Goal: Task Accomplishment & Management: Manage account settings

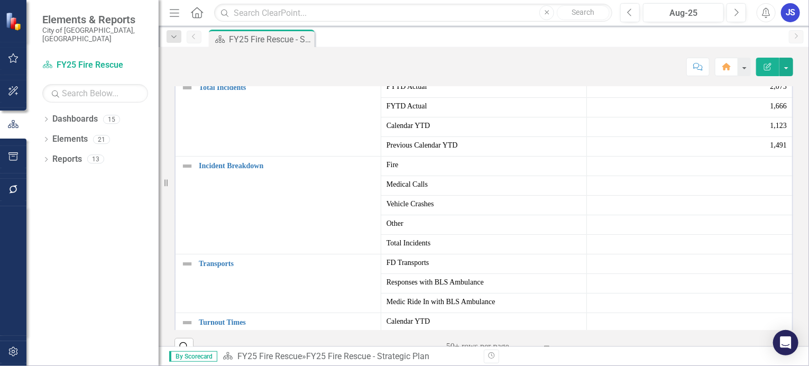
scroll to position [159, 0]
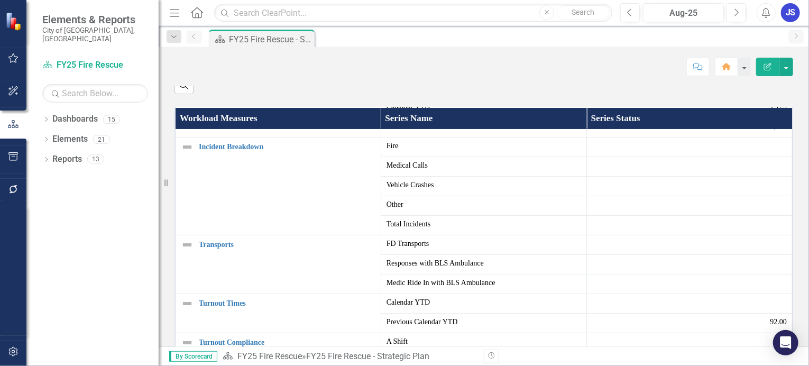
scroll to position [53, 0]
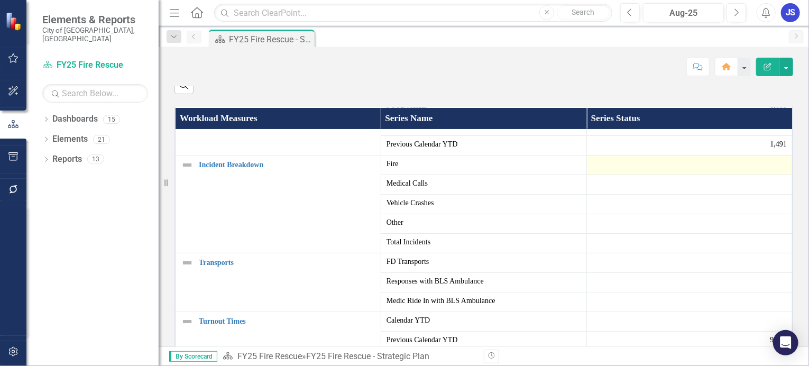
click at [627, 171] on div at bounding box center [689, 165] width 195 height 13
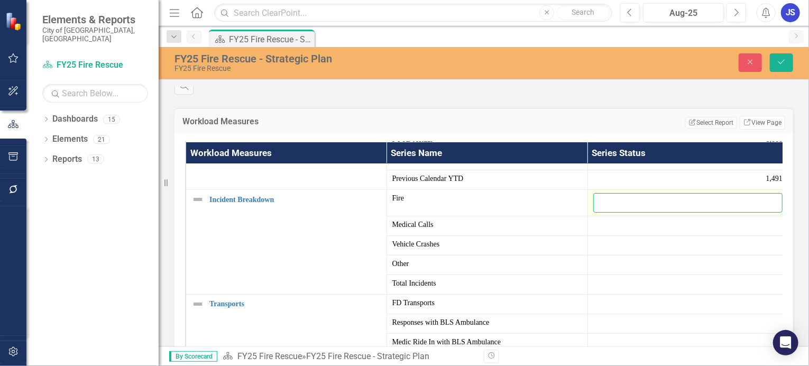
click at [602, 213] on input "number" at bounding box center [688, 203] width 190 height 20
type input "34"
click at [770, 53] on button "Save" at bounding box center [781, 62] width 23 height 19
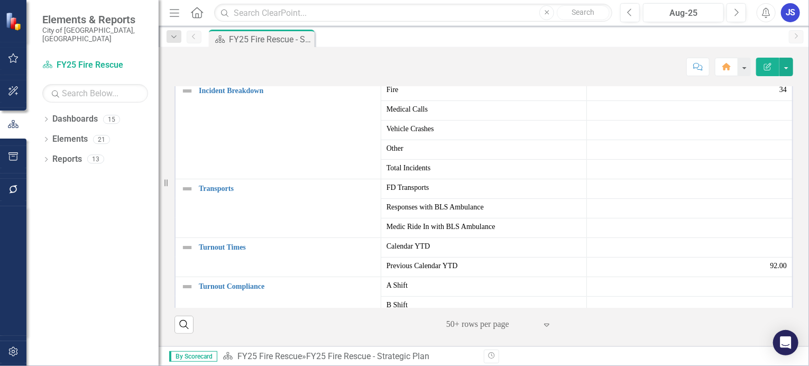
scroll to position [188, 0]
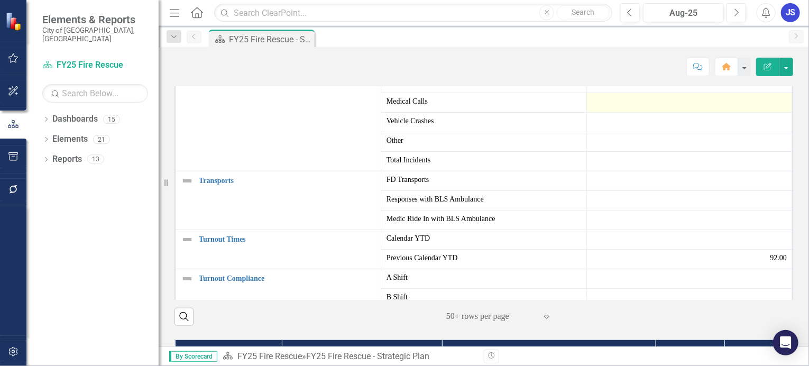
click at [612, 109] on div at bounding box center [689, 102] width 195 height 13
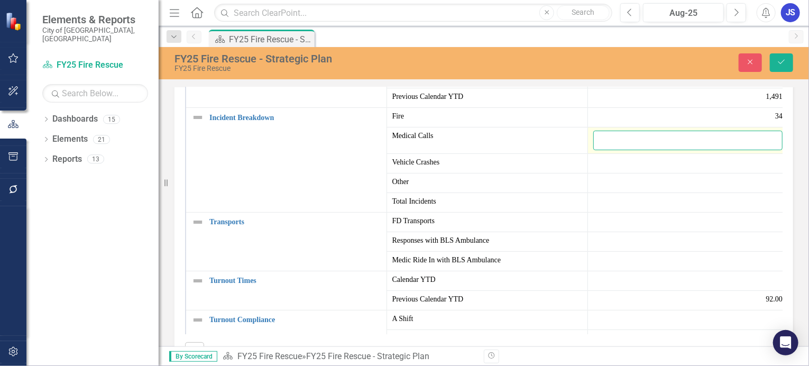
click at [600, 150] on input "number" at bounding box center [688, 141] width 190 height 20
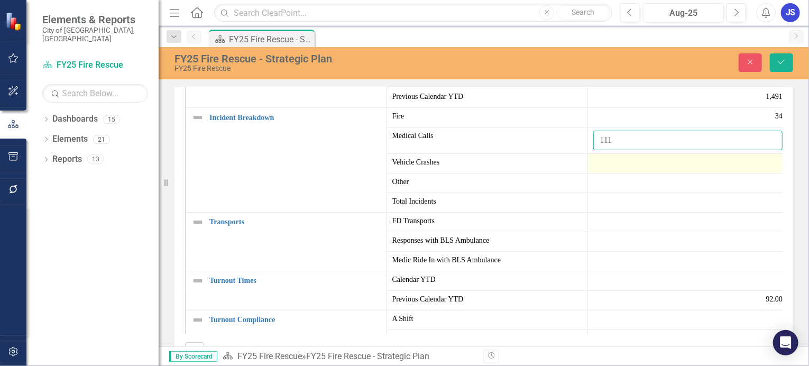
type input "111"
click at [597, 170] on div at bounding box center [688, 163] width 190 height 13
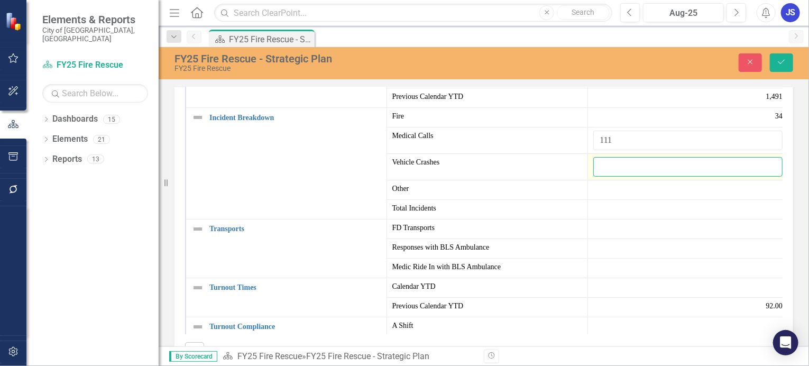
click at [599, 177] on input "number" at bounding box center [688, 167] width 190 height 20
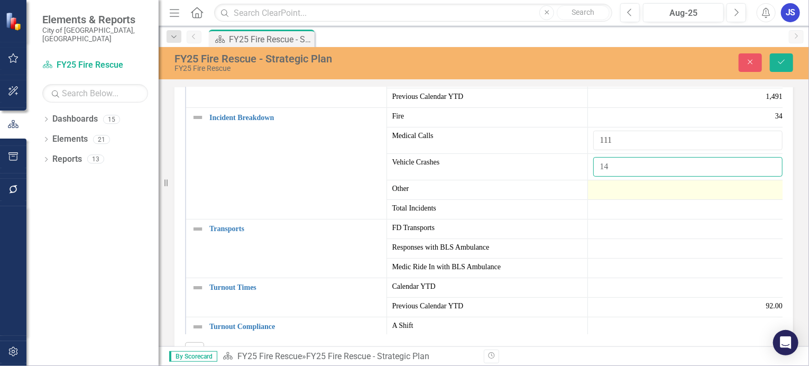
type input "14"
click at [593, 196] on div at bounding box center [688, 189] width 190 height 13
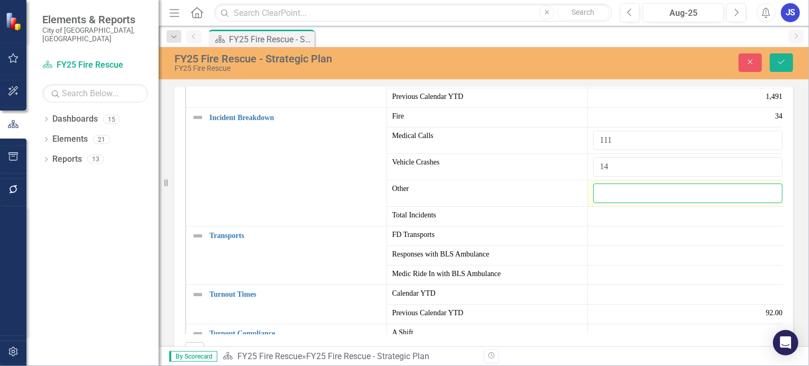
click at [601, 203] on input "number" at bounding box center [688, 193] width 190 height 20
type input "3"
click at [783, 61] on icon "Save" at bounding box center [782, 61] width 10 height 7
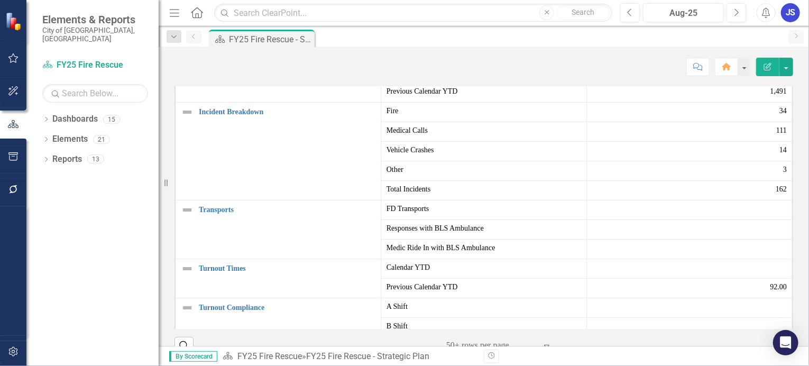
scroll to position [106, 0]
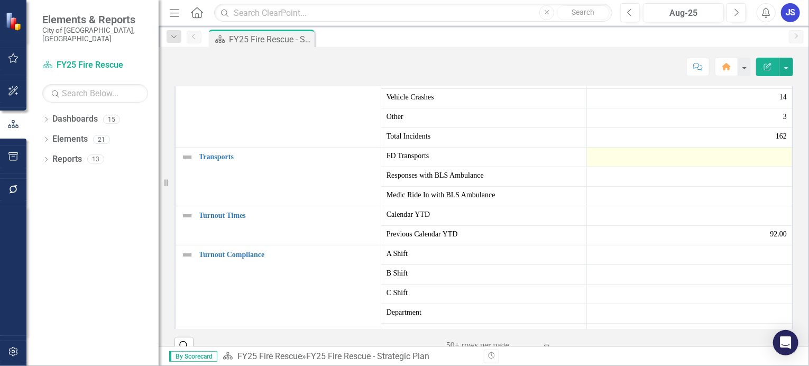
click at [592, 163] on div at bounding box center [689, 157] width 195 height 13
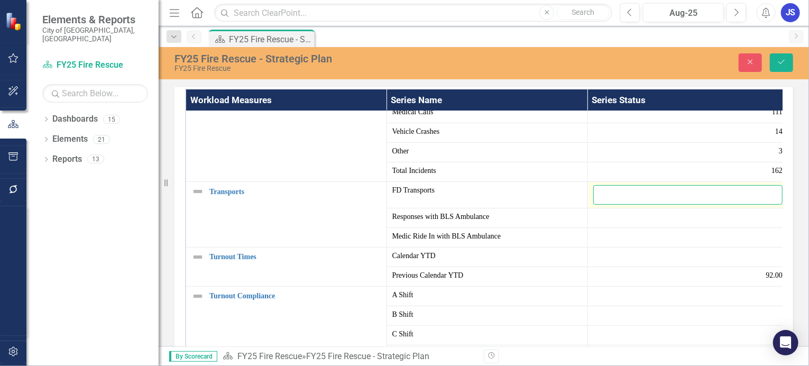
click at [608, 205] on input "number" at bounding box center [688, 195] width 190 height 20
type input "1"
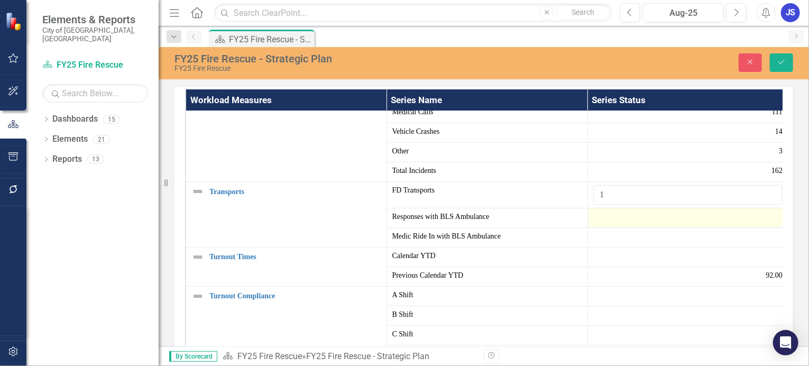
click at [602, 224] on div at bounding box center [688, 218] width 190 height 13
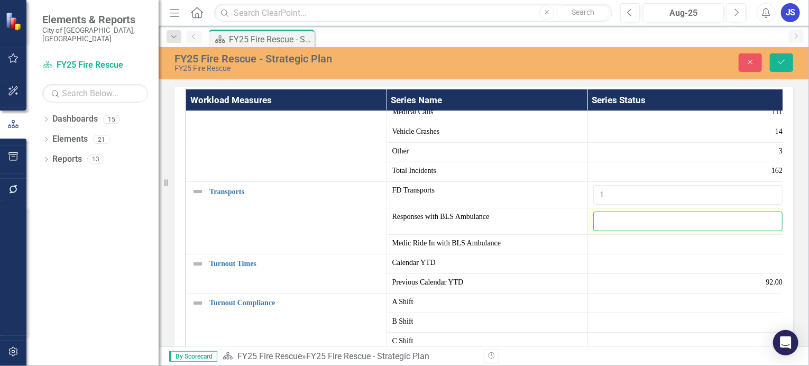
click at [602, 231] on input "number" at bounding box center [688, 222] width 190 height 20
type input "2"
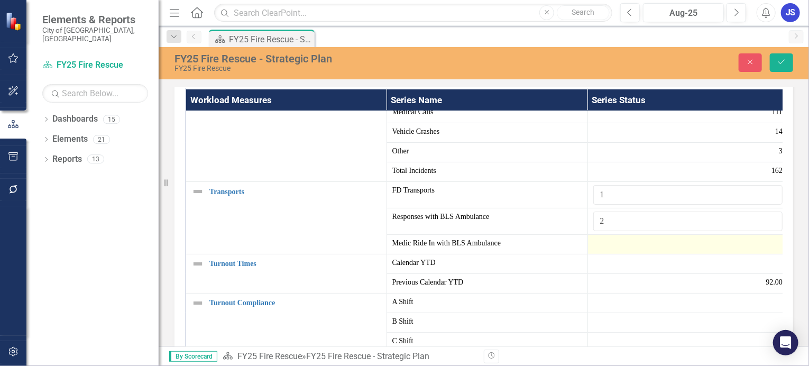
click at [597, 251] on div at bounding box center [688, 244] width 190 height 13
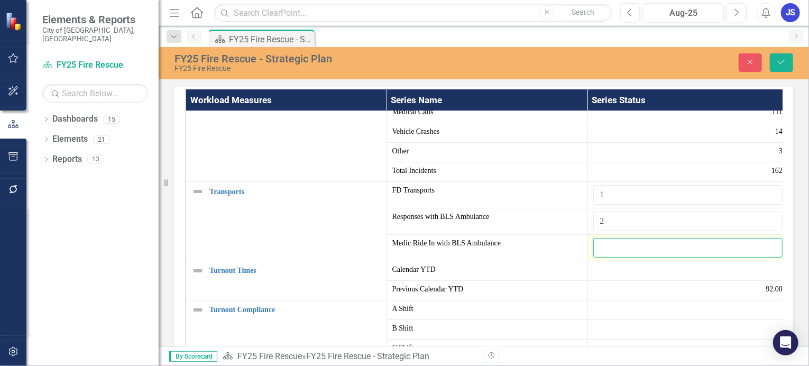
click at [599, 258] on input "number" at bounding box center [688, 248] width 190 height 20
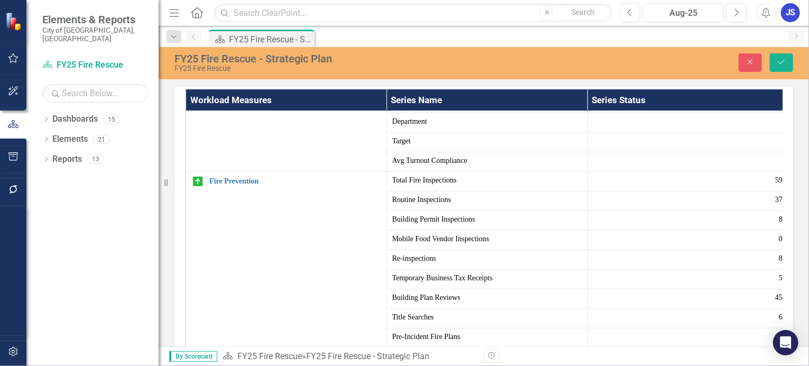
scroll to position [370, 0]
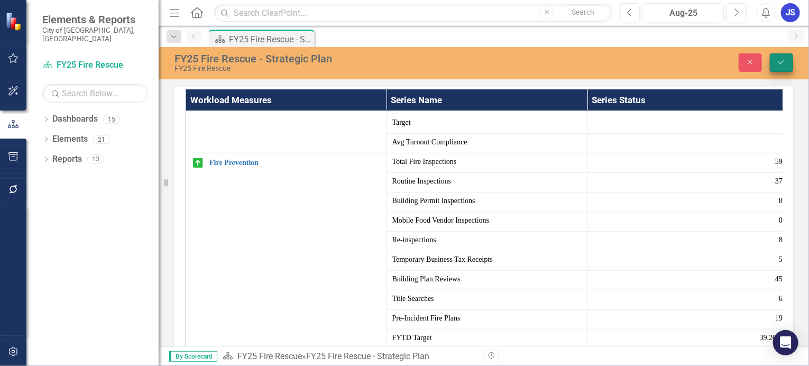
type input "1"
click at [785, 59] on icon "Save" at bounding box center [782, 61] width 10 height 7
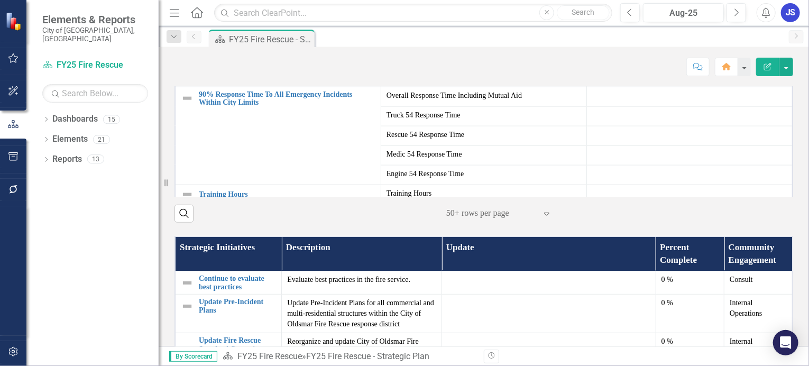
scroll to position [292, 0]
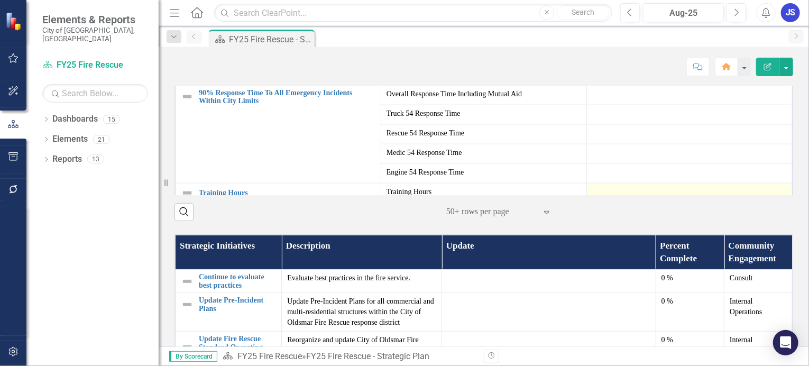
click at [653, 199] on div at bounding box center [689, 193] width 195 height 13
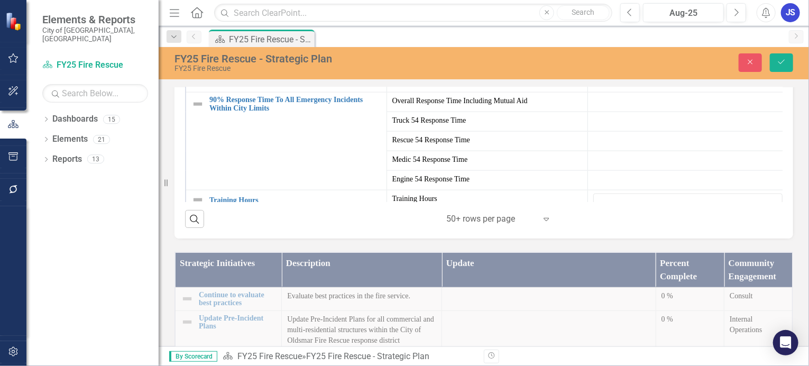
scroll to position [603, 0]
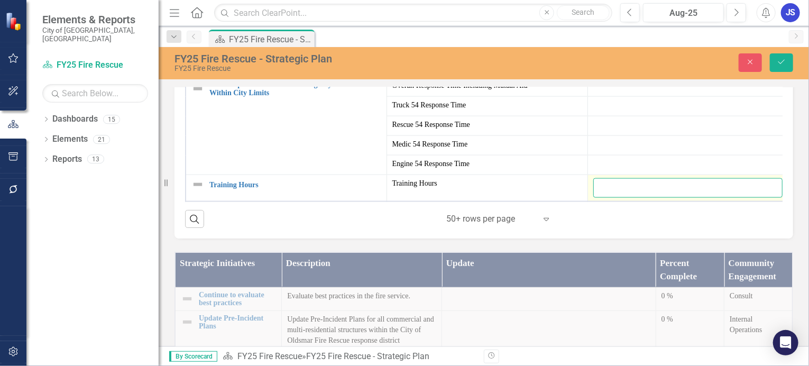
click at [618, 198] on input "number" at bounding box center [688, 188] width 190 height 20
type input "445.93"
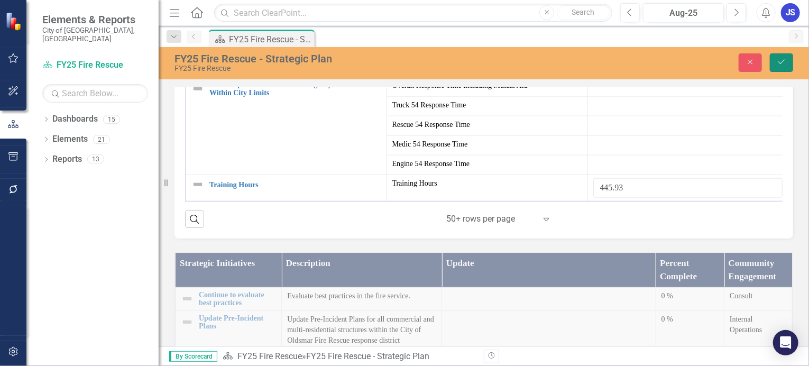
click at [777, 59] on icon "Save" at bounding box center [782, 61] width 10 height 7
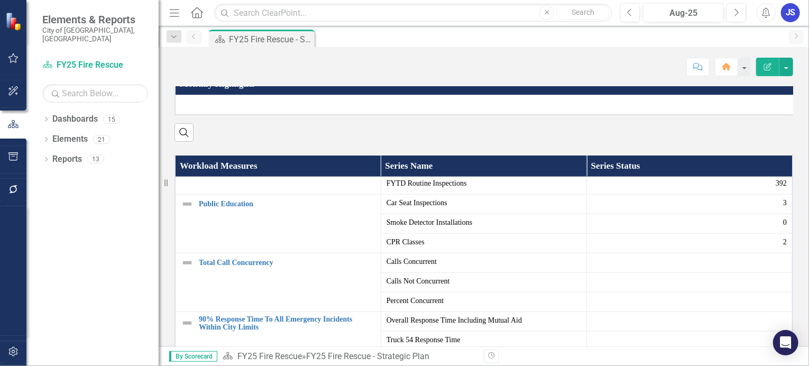
scroll to position [0, 0]
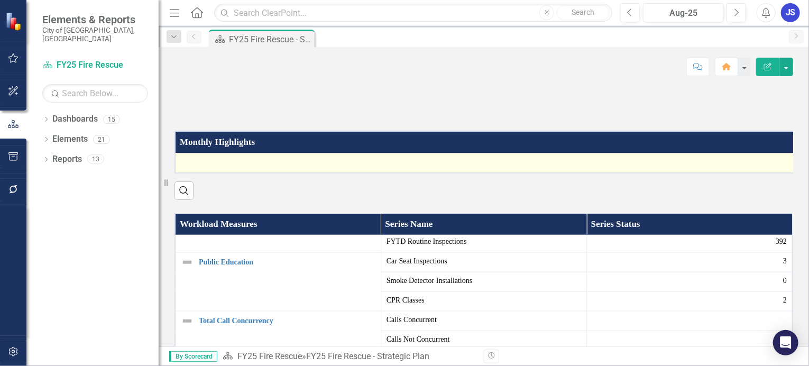
click at [260, 169] on div at bounding box center [499, 163] width 636 height 13
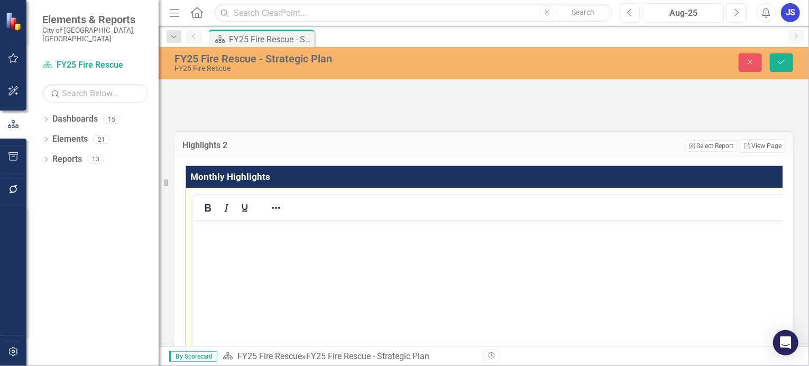
click at [200, 229] on p "Rich Text Area. Press ALT-0 for help." at bounding box center [515, 228] width 640 height 13
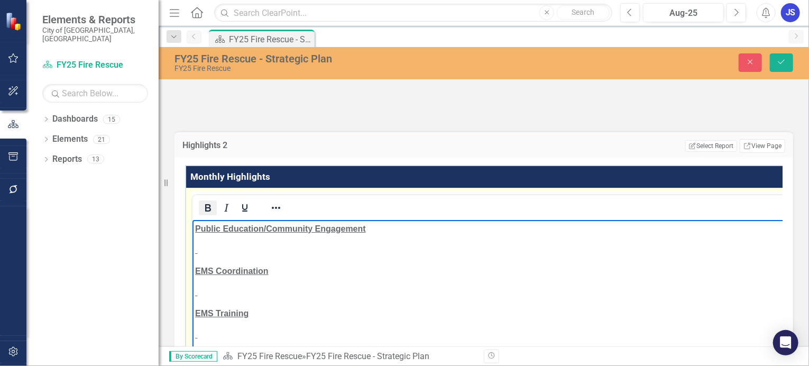
scroll to position [105, 0]
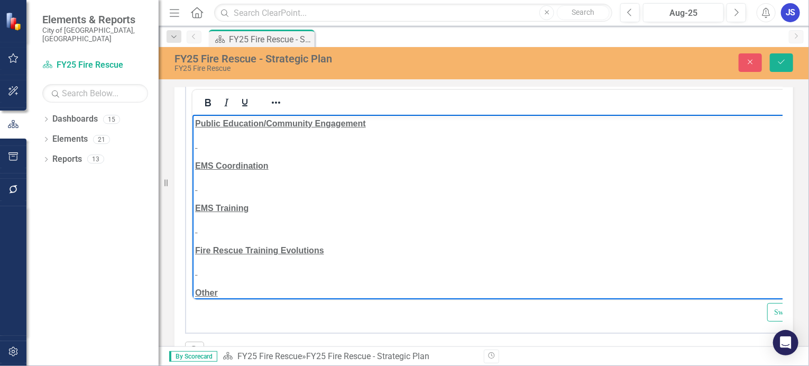
click at [197, 146] on p "Rich Text Area. Press ALT-0 for help." at bounding box center [515, 144] width 641 height 13
click at [198, 188] on p "Rich Text Area. Press ALT-0 for help." at bounding box center [516, 186] width 642 height 13
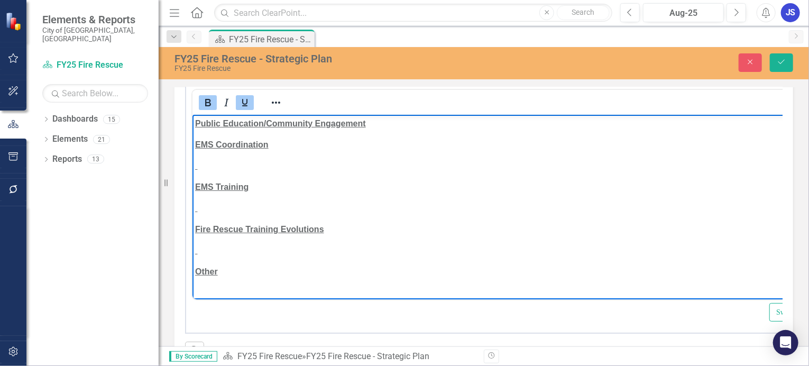
click at [201, 170] on p "Rich Text Area. Press ALT-0 for help." at bounding box center [516, 165] width 643 height 13
click at [200, 211] on p "Rich Text Area. Press ALT-0 for help." at bounding box center [517, 207] width 644 height 13
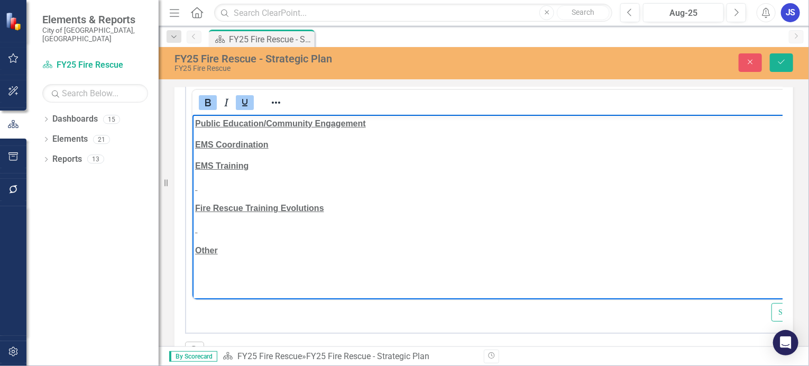
click at [199, 189] on p "Rich Text Area. Press ALT-0 for help." at bounding box center [517, 186] width 645 height 13
click at [199, 232] on p "Rich Text Area. Press ALT-0 for help." at bounding box center [518, 229] width 646 height 13
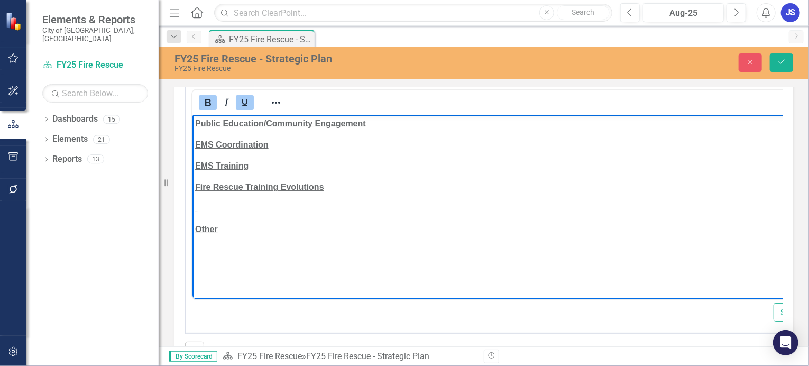
click at [199, 212] on p "Rich Text Area. Press ALT-0 for help." at bounding box center [518, 207] width 647 height 13
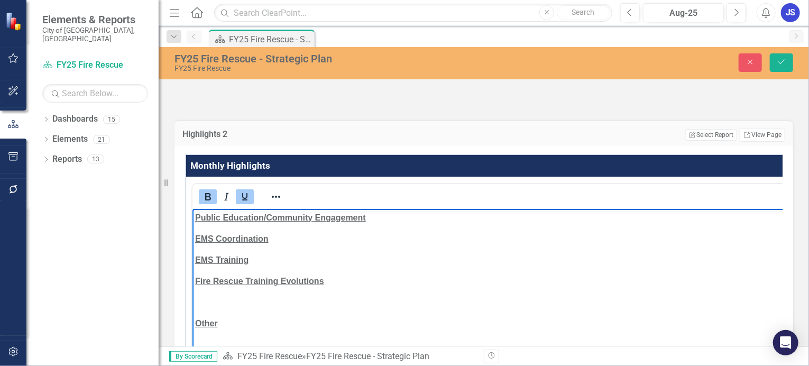
scroll to position [0, 0]
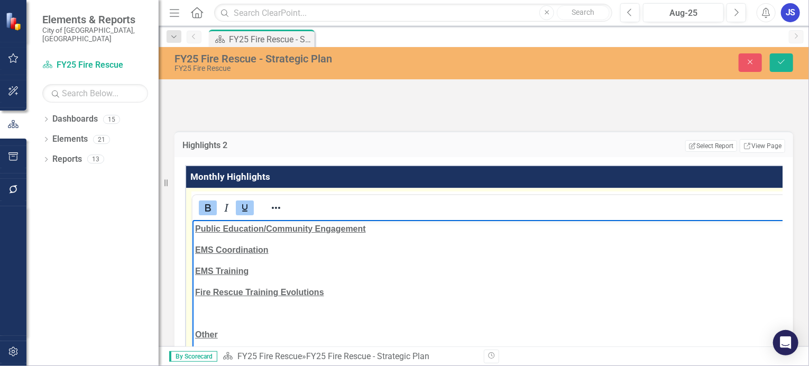
click at [370, 231] on p "Public Education/Community Engagement" at bounding box center [519, 228] width 648 height 13
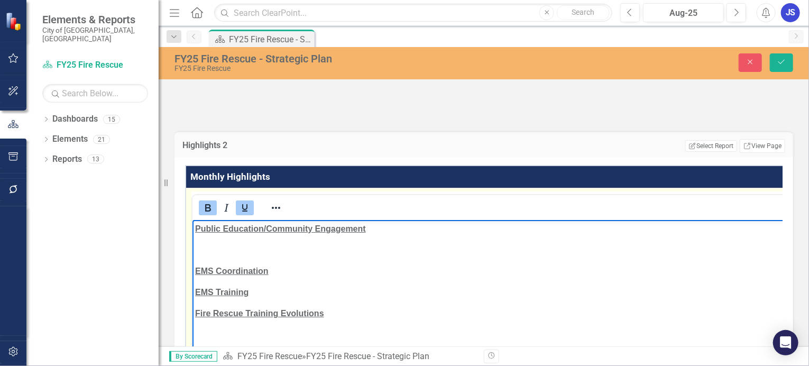
click at [207, 214] on icon "Bold" at bounding box center [207, 207] width 13 height 13
click at [245, 214] on icon "Underline" at bounding box center [244, 207] width 13 height 13
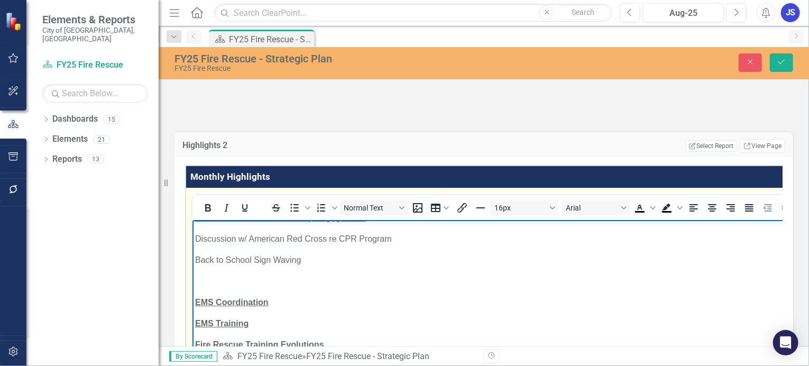
scroll to position [11, 0]
click at [196, 279] on p "Memorial Event at [GEOGRAPHIC_DATA]" at bounding box center [587, 281] width 785 height 13
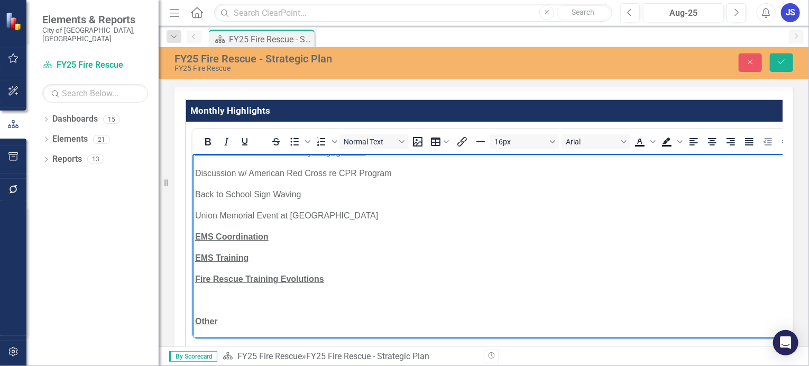
scroll to position [68, 0]
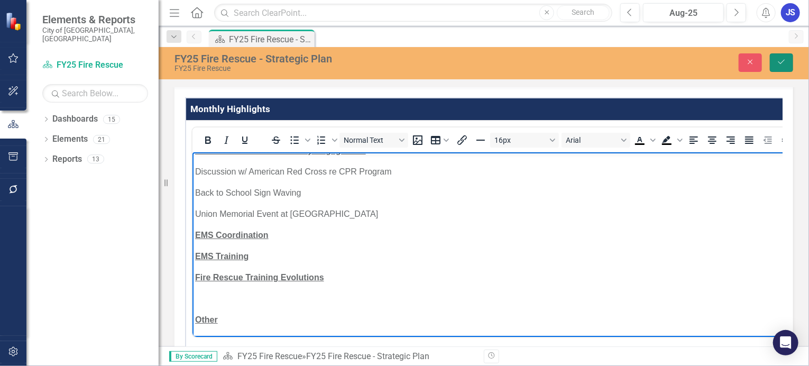
click at [781, 60] on icon "Save" at bounding box center [782, 61] width 10 height 7
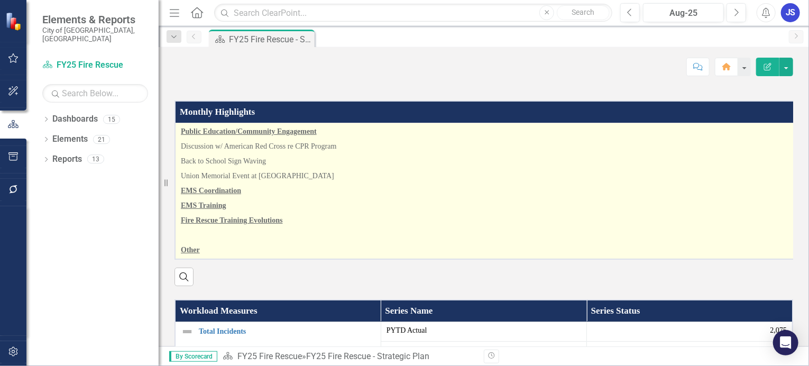
scroll to position [53, 0]
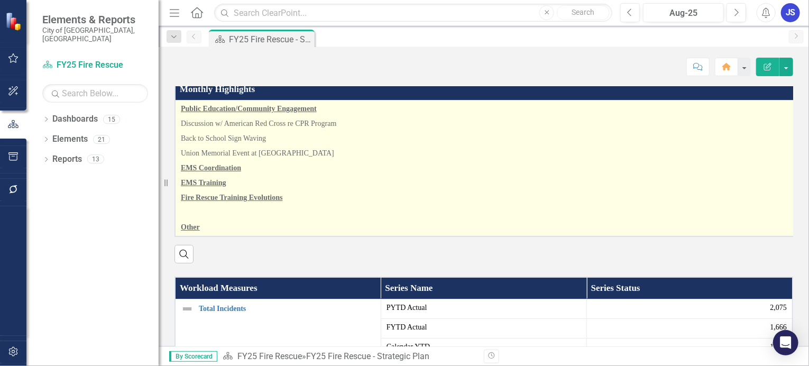
click at [519, 190] on p "EMS Training" at bounding box center [493, 183] width 625 height 15
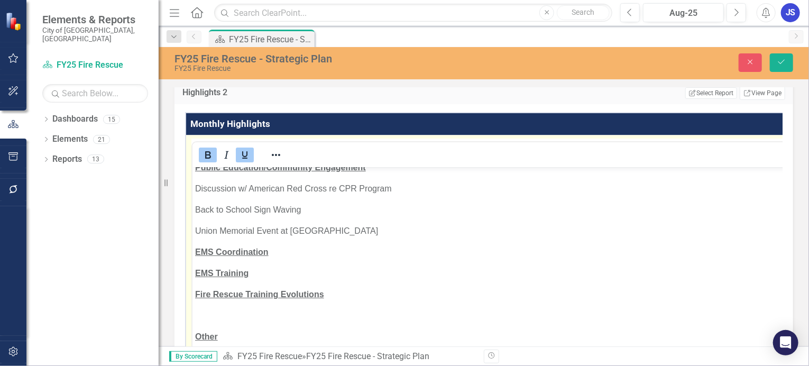
scroll to position [11, 0]
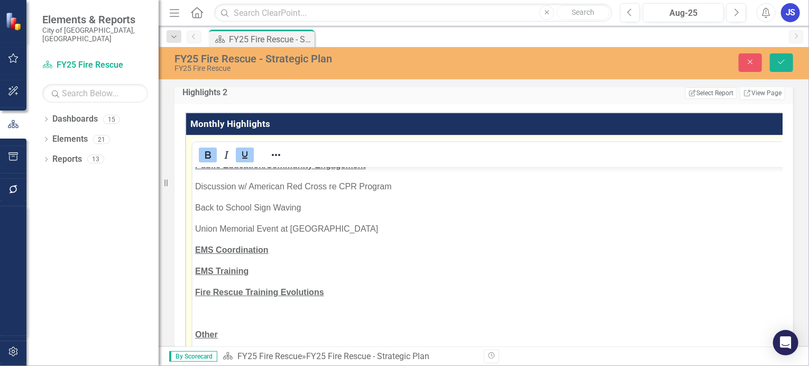
click at [270, 251] on p "EMS Coordination" at bounding box center [507, 249] width 625 height 13
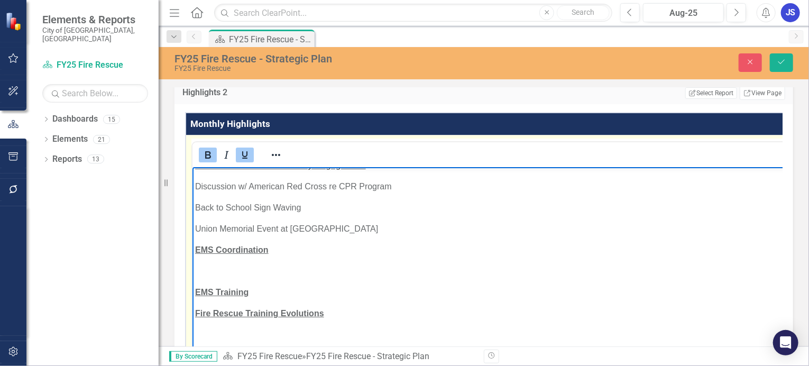
click at [208, 161] on icon "Bold" at bounding box center [207, 155] width 13 height 13
click at [244, 161] on icon "Underline" at bounding box center [244, 155] width 13 height 13
click at [196, 185] on p "Discussion w/ American Red Cross re CPR Program" at bounding box center [508, 186] width 626 height 13
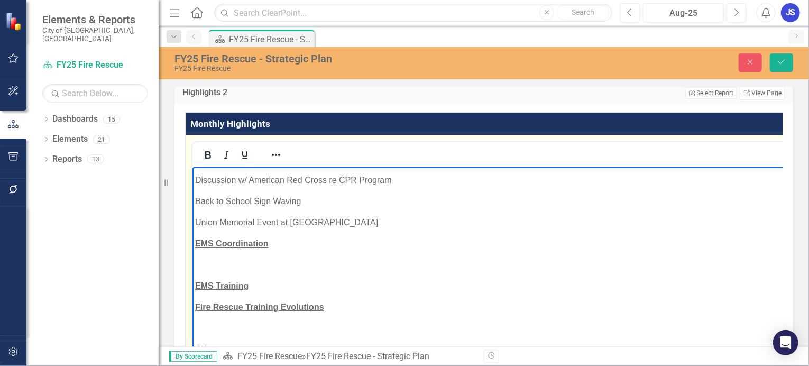
scroll to position [53, 0]
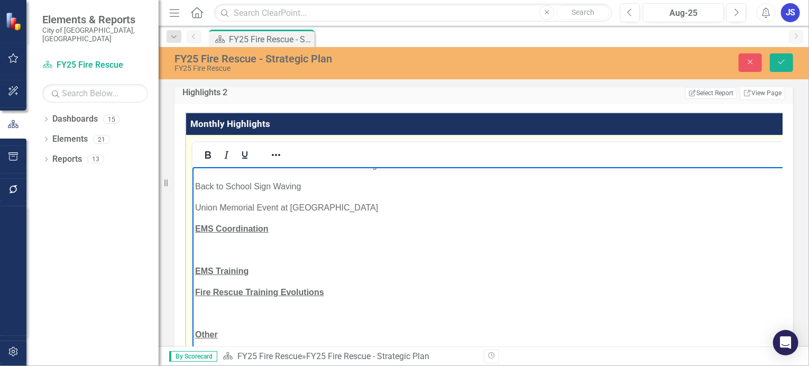
click at [197, 237] on body "Public Education/Community Engagement Chromalloy Walk Thru Discussion w/ Americ…" at bounding box center [520, 233] width 656 height 238
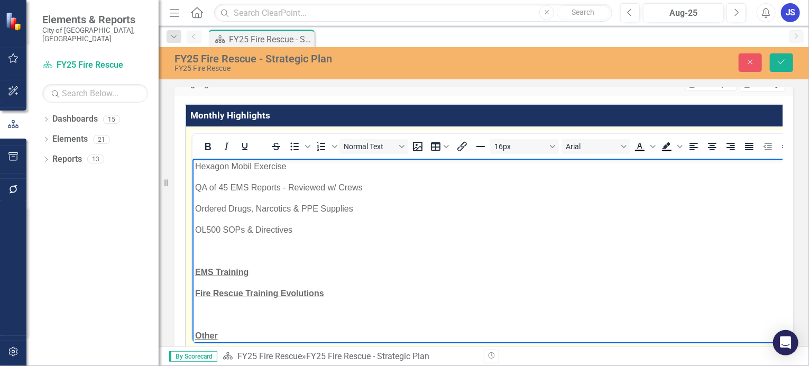
scroll to position [137, 0]
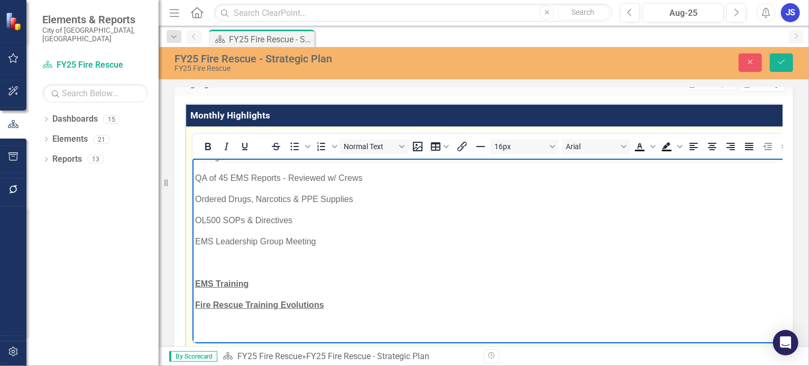
click at [196, 240] on p "EMS Leadership Group Meeting" at bounding box center [603, 241] width 816 height 13
click at [379, 240] on p "Pinellas County EMS Leadership Group Meeting" at bounding box center [611, 241] width 833 height 13
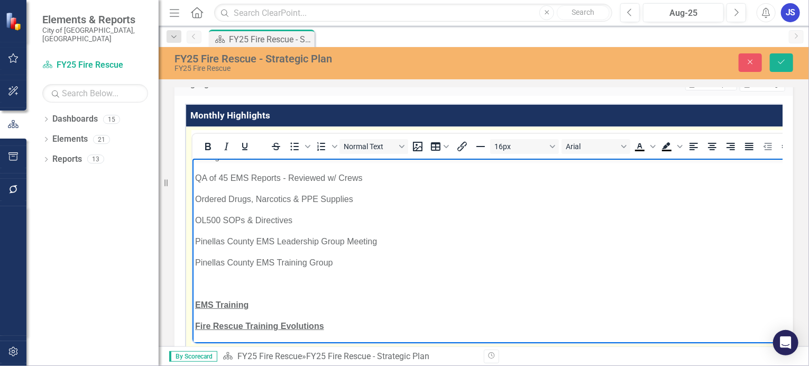
click at [379, 240] on p "Pinellas County EMS Leadership Group Meeting" at bounding box center [630, 241] width 870 height 13
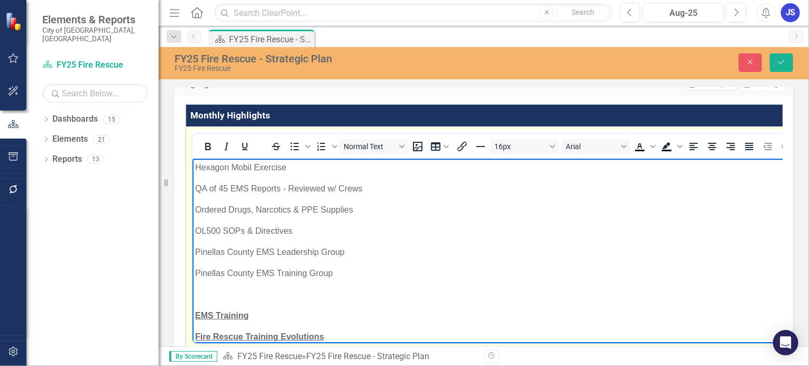
scroll to position [180, 0]
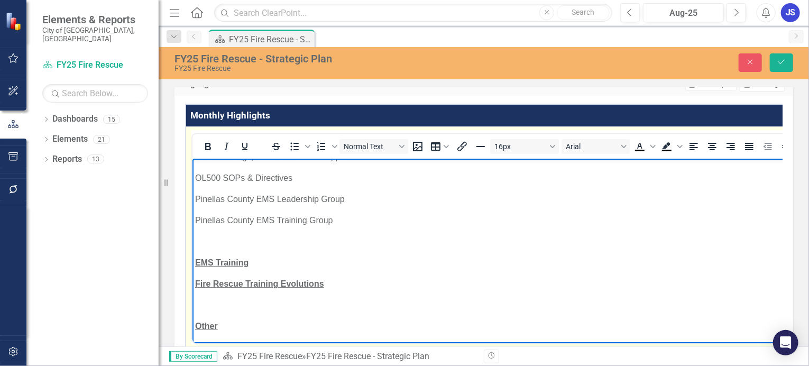
click at [334, 219] on p "Pinellas County EMS Training Group" at bounding box center [634, 220] width 878 height 13
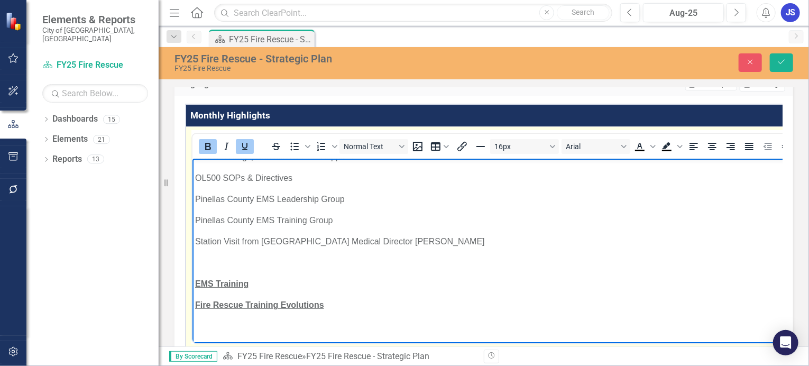
click at [198, 269] on body "Public Education/Community Engagement Chromalloy Walk Thru Discussion w/ Americ…" at bounding box center [665, 171] width 947 height 386
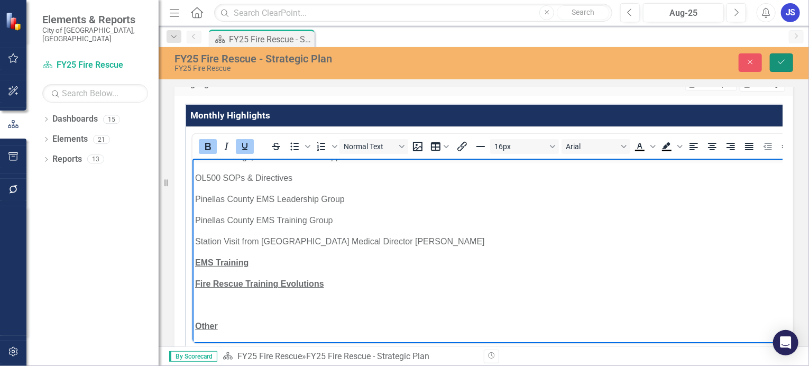
click at [781, 58] on button "Save" at bounding box center [781, 62] width 23 height 19
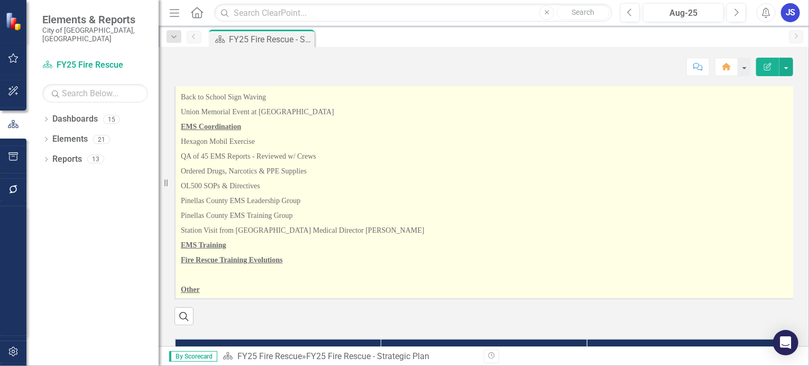
scroll to position [0, 0]
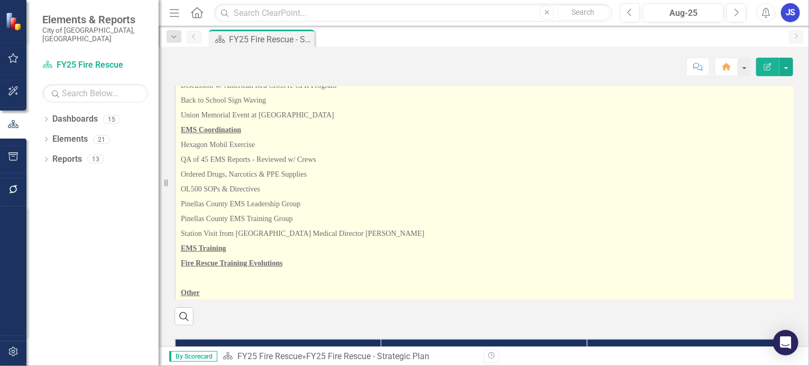
click at [632, 137] on p "EMS Coordination" at bounding box center [490, 130] width 618 height 15
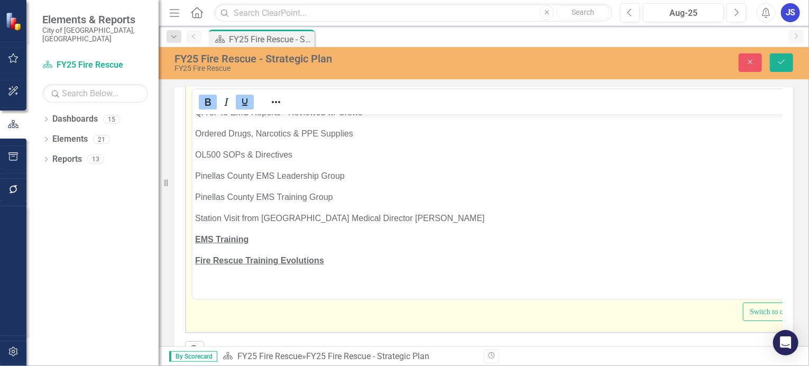
scroll to position [180, 0]
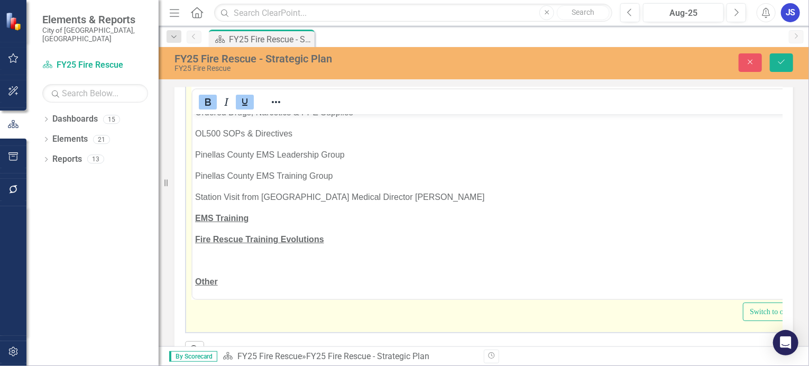
click at [248, 216] on p "EMS Training" at bounding box center [503, 218] width 617 height 13
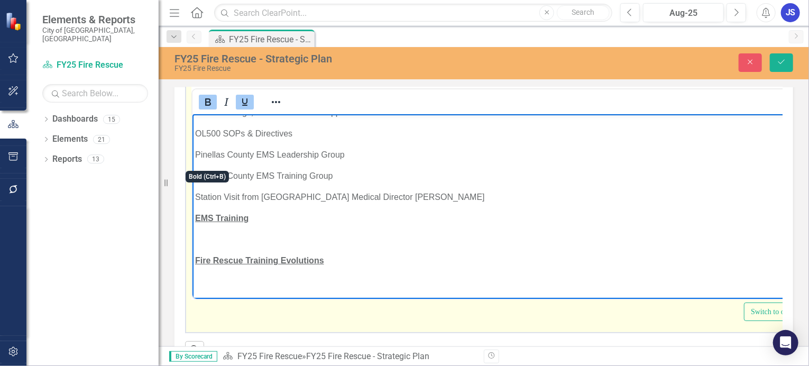
click at [205, 106] on icon "Bold" at bounding box center [208, 101] width 6 height 7
click at [245, 108] on icon "Underline" at bounding box center [244, 102] width 13 height 13
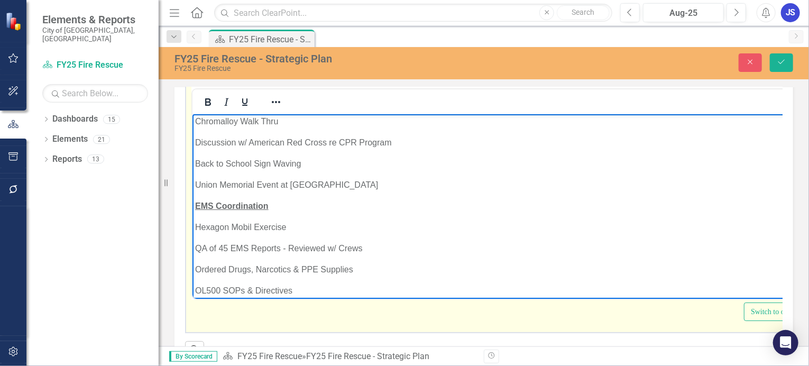
scroll to position [0, 0]
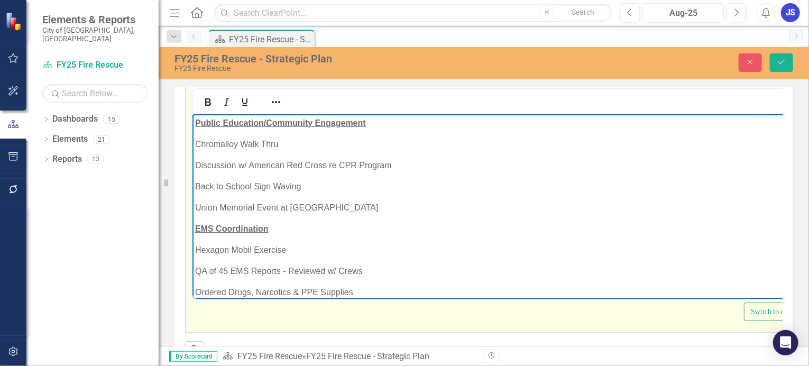
click at [238, 143] on p "Chromalloy Walk Thru" at bounding box center [504, 143] width 618 height 13
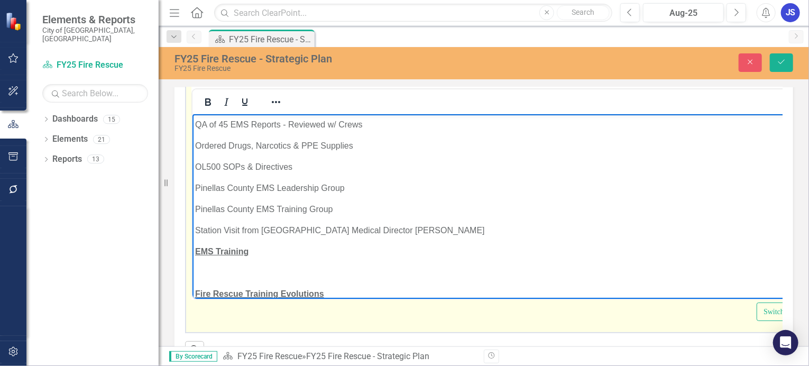
scroll to position [159, 0]
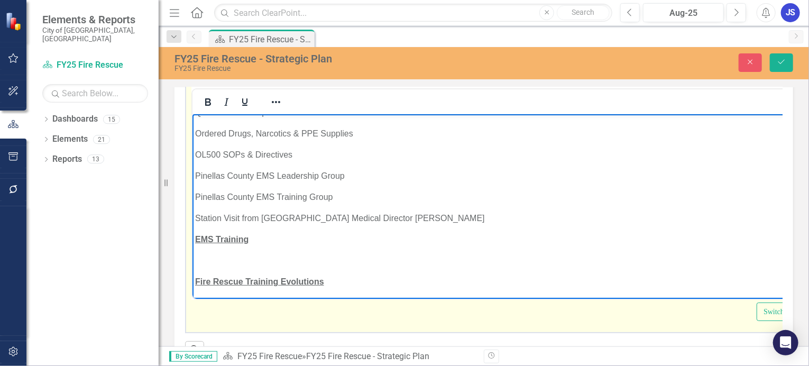
click at [196, 253] on body "Public Education/Community Engagement Chromalloy High Hazard Walk Thru Discussi…" at bounding box center [510, 148] width 636 height 386
click at [204, 108] on icon "Bold" at bounding box center [207, 102] width 13 height 13
click at [245, 108] on icon "Underline" at bounding box center [244, 102] width 13 height 13
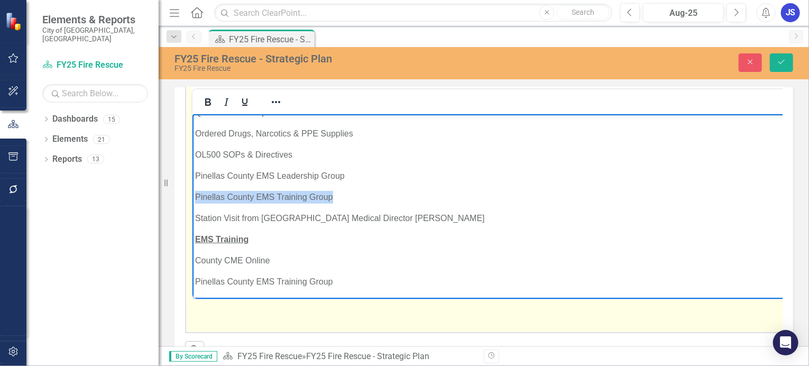
drag, startPoint x: 339, startPoint y: 196, endPoint x: 193, endPoint y: 197, distance: 146.5
click at [193, 197] on body "Public Education/Community Engagement Chromalloy High Hazard Walk Thru Discussi…" at bounding box center [542, 158] width 701 height 407
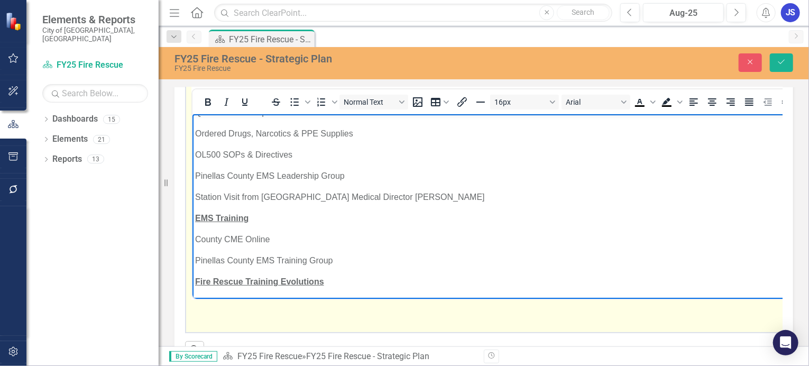
click at [333, 260] on p "Pinellas County EMS Training Group" at bounding box center [544, 260] width 698 height 13
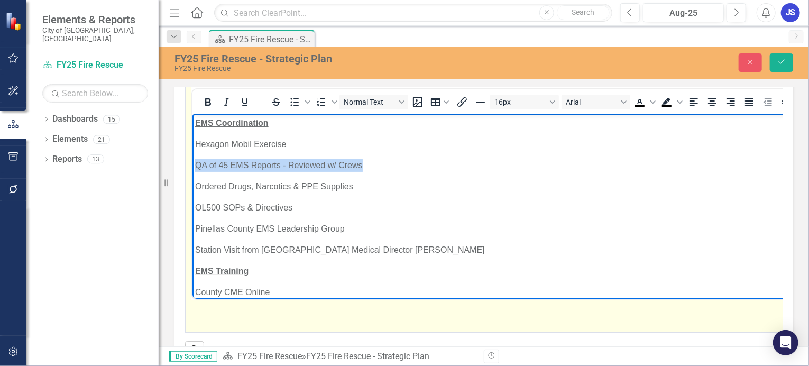
drag, startPoint x: 362, startPoint y: 164, endPoint x: 196, endPoint y: 161, distance: 166.1
click at [196, 161] on p "QA of 45 EMS Reports - Reviewed w/ Crews" at bounding box center [544, 165] width 699 height 13
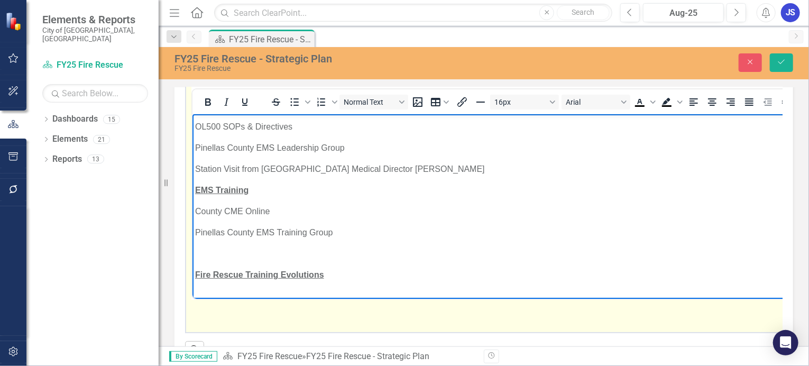
scroll to position [212, 0]
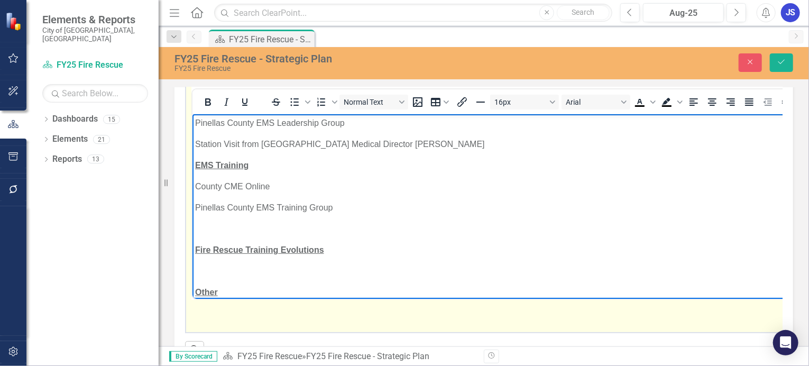
click at [332, 207] on p "Pinellas County EMS Training Group" at bounding box center [545, 207] width 700 height 13
click at [195, 229] on p "Rich Text Area. Press ALT-0 for help." at bounding box center [545, 228] width 701 height 13
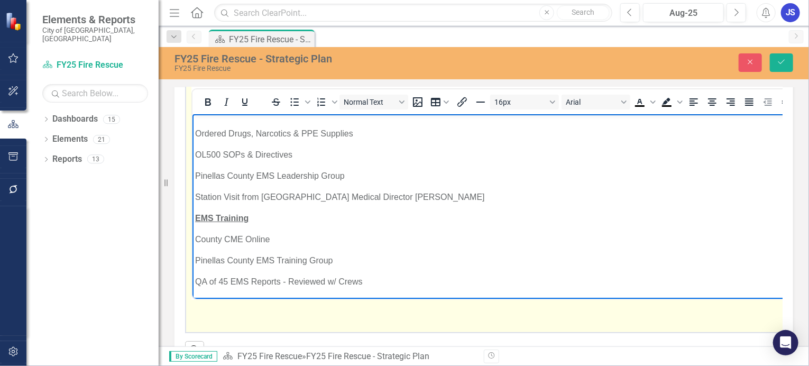
scroll to position [106, 0]
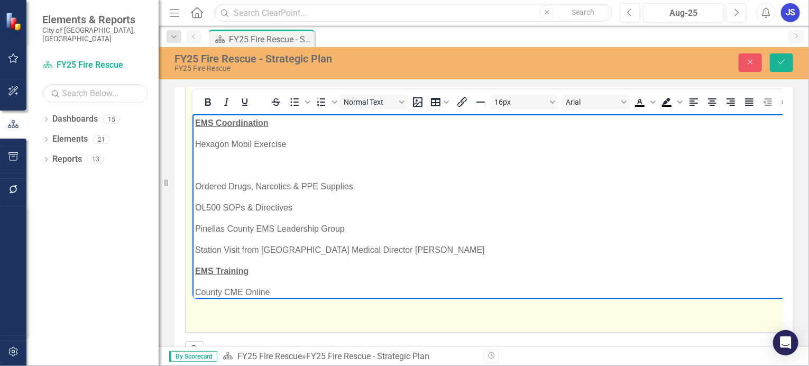
click at [198, 165] on p "Rich Text Area. Press ALT-0 for help." at bounding box center [546, 165] width 702 height 13
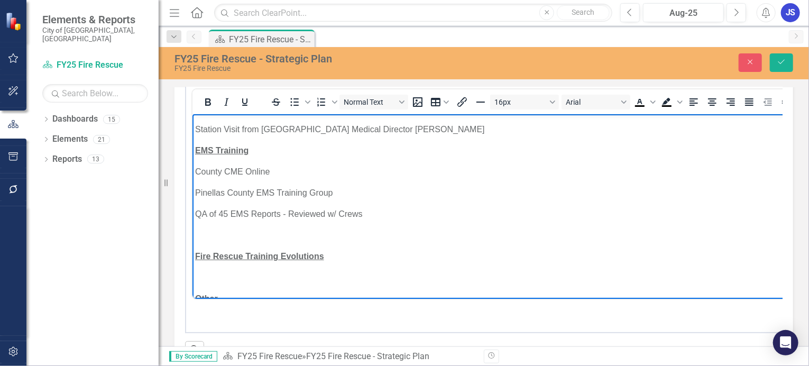
scroll to position [212, 0]
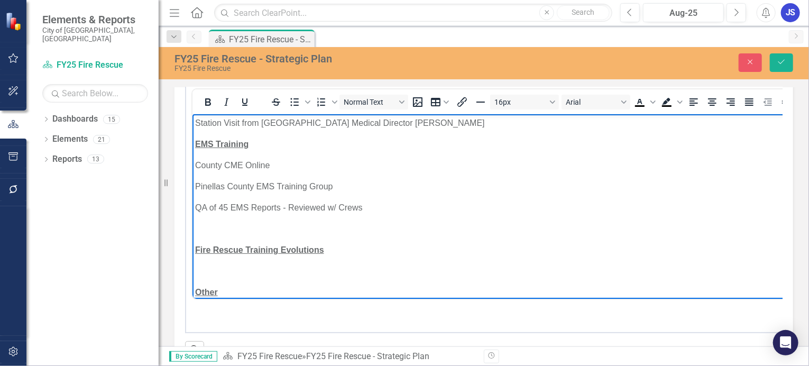
click at [324, 205] on p "QA of 45 EMS Reports - Reviewed w/ Crews" at bounding box center [546, 207] width 703 height 13
click at [393, 208] on p "QA of 45 EMS Reports - Reviewed Results w/ Crews" at bounding box center [554, 207] width 718 height 13
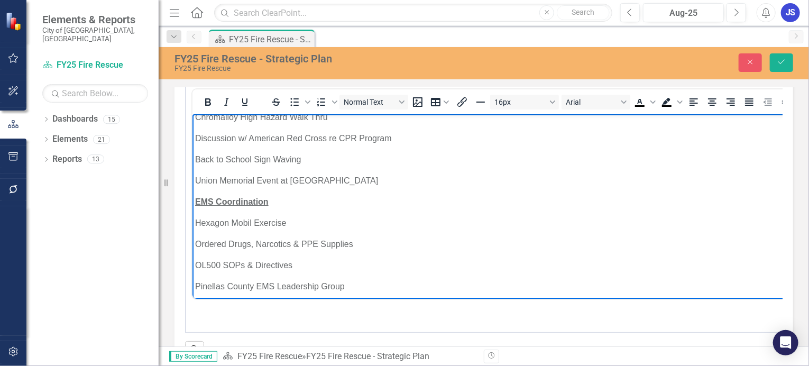
scroll to position [0, 0]
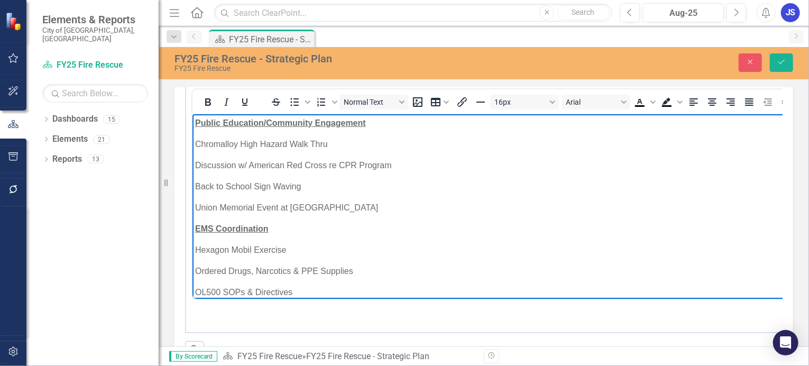
click at [401, 206] on p "Union Memorial Event at [GEOGRAPHIC_DATA]" at bounding box center [592, 207] width 794 height 13
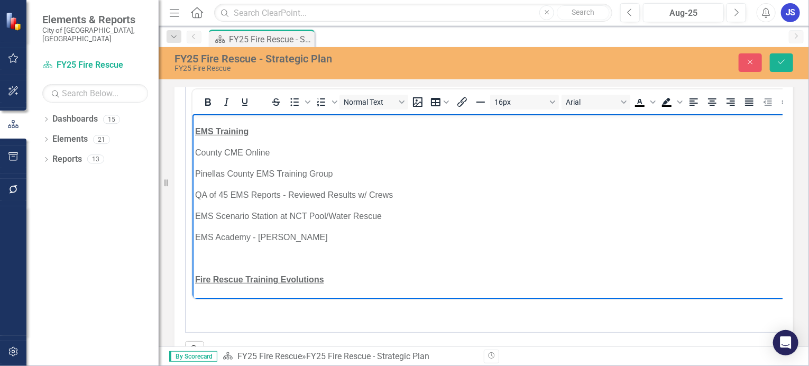
scroll to position [264, 0]
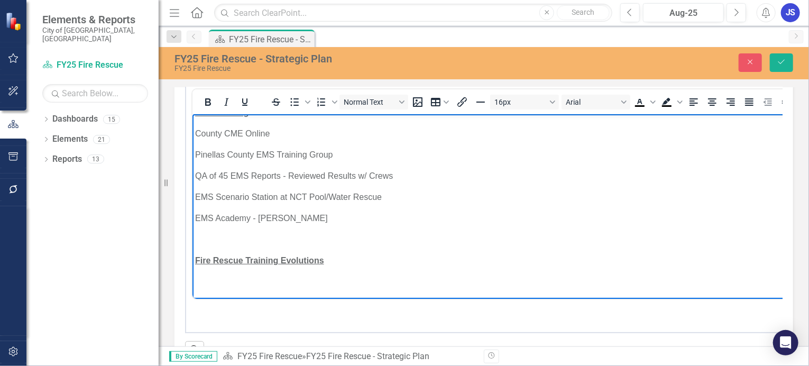
click at [291, 218] on p "EMS Academy - [PERSON_NAME]" at bounding box center [602, 218] width 815 height 13
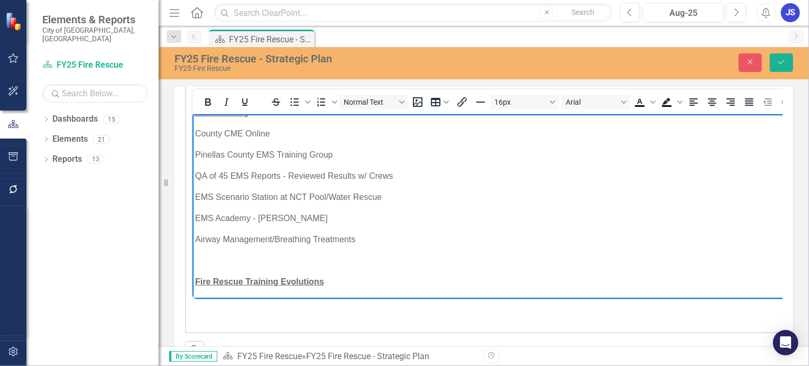
click at [270, 135] on p "County CME Online" at bounding box center [623, 133] width 857 height 13
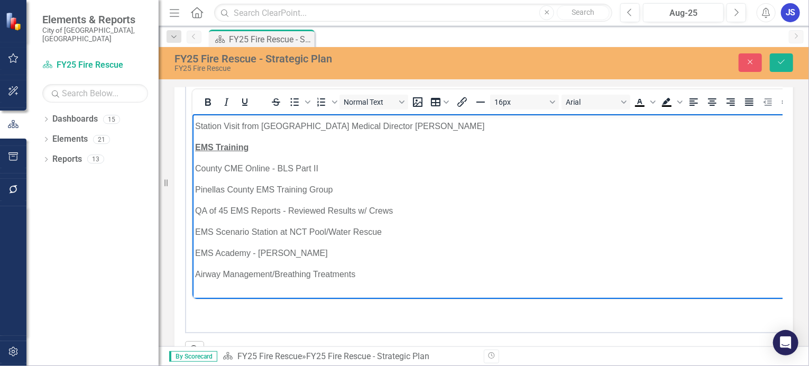
scroll to position [212, 0]
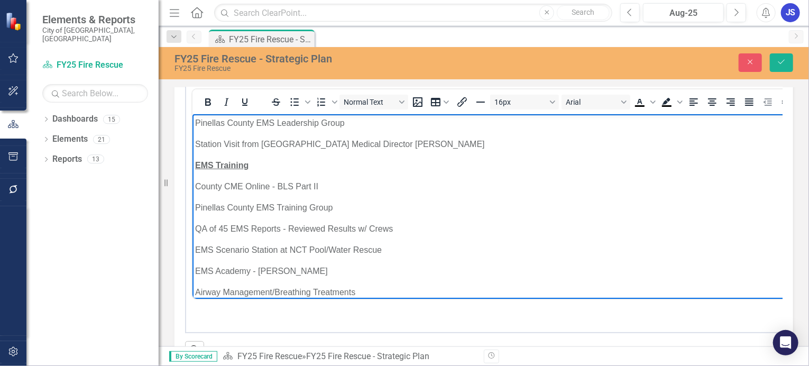
click at [357, 228] on p "QA of 45 EMS Reports - Reviewed Results w/ Crews" at bounding box center [630, 228] width 871 height 13
drag, startPoint x: 355, startPoint y: 229, endPoint x: 293, endPoint y: 231, distance: 61.4
click at [293, 231] on p "QA of 45 EMS Reports - Reviewed Results w/ Crews" at bounding box center [630, 228] width 871 height 13
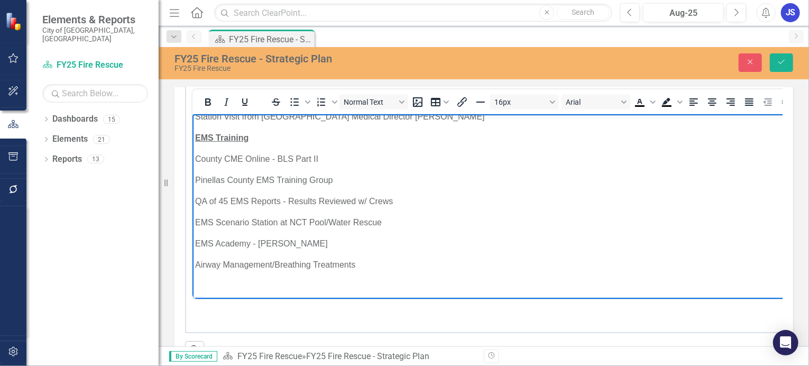
scroll to position [264, 0]
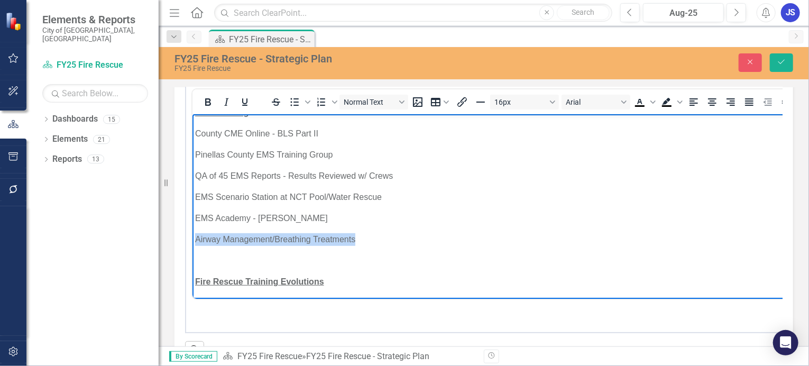
drag, startPoint x: 356, startPoint y: 240, endPoint x: 195, endPoint y: 242, distance: 161.3
click at [195, 242] on p "Airway Management/Breathing Treatments" at bounding box center [638, 239] width 887 height 13
click at [393, 176] on p "QA of 45 EMS Reports - Results Reviewed w/ Crews" at bounding box center [638, 175] width 887 height 13
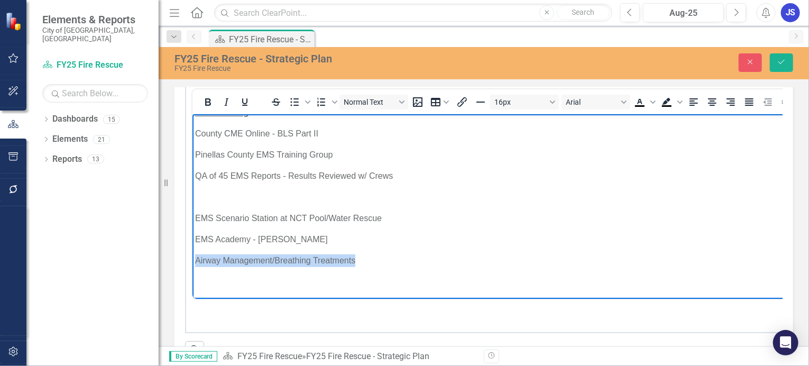
drag, startPoint x: 355, startPoint y: 260, endPoint x: 196, endPoint y: 259, distance: 159.2
click at [196, 259] on p "Airway Management/Breathing Treatments" at bounding box center [639, 260] width 888 height 13
click at [198, 194] on p "Rich Text Area. Press ALT-0 for help." at bounding box center [639, 196] width 889 height 13
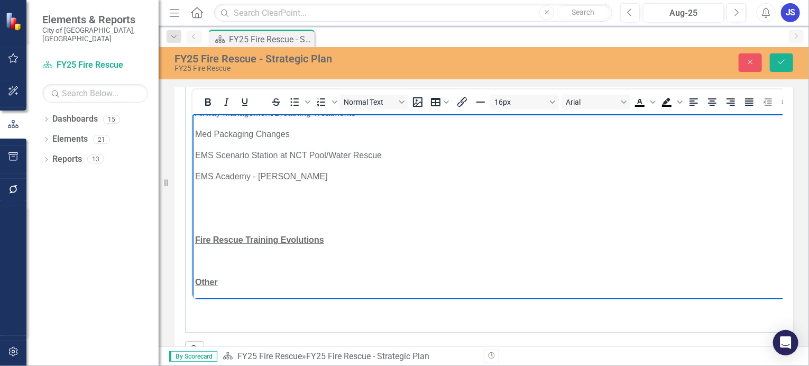
scroll to position [349, 0]
click at [198, 221] on p "Rich Text Area. Press ALT-0 for help." at bounding box center [652, 218] width 914 height 13
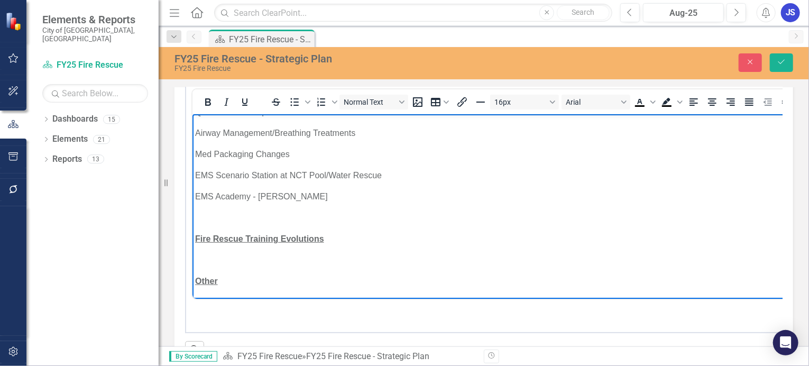
scroll to position [328, 0]
click at [198, 227] on body "Public Education/Community Engagement Chromalloy High Hazard Walk Thru Discussi…" at bounding box center [652, 42] width 920 height 513
click at [198, 218] on p "Rich Text Area. Press ALT-0 for help." at bounding box center [652, 218] width 915 height 13
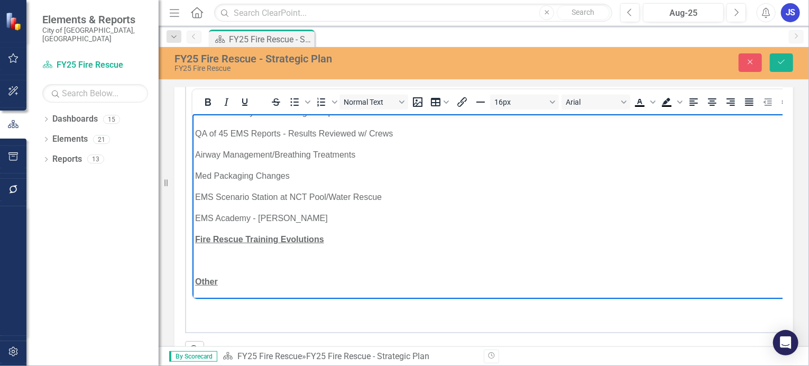
click at [198, 250] on body "Public Education/Community Engagement Chromalloy High Hazard Walk Thru Discussi…" at bounding box center [652, 53] width 921 height 492
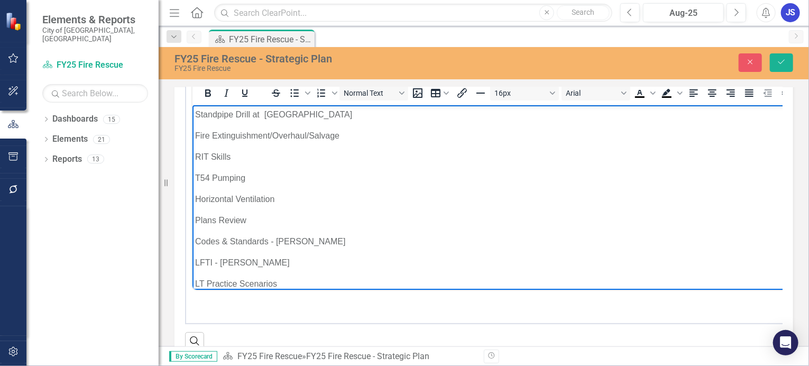
scroll to position [507, 0]
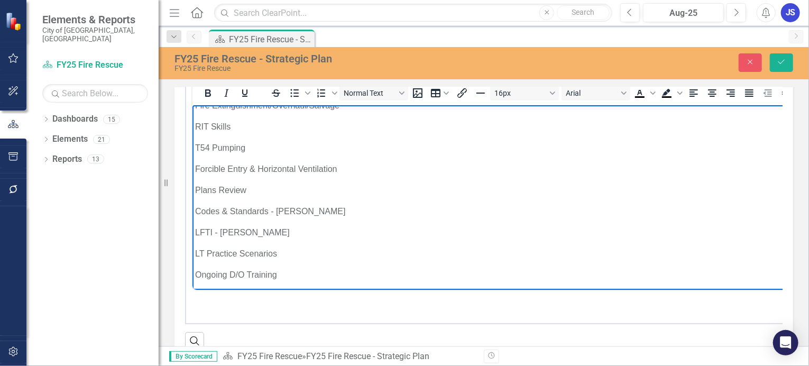
scroll to position [539, 0]
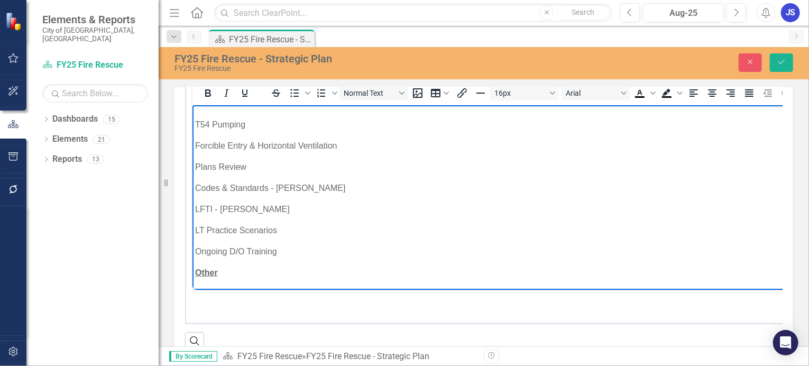
click at [785, 60] on icon "Save" at bounding box center [782, 61] width 10 height 7
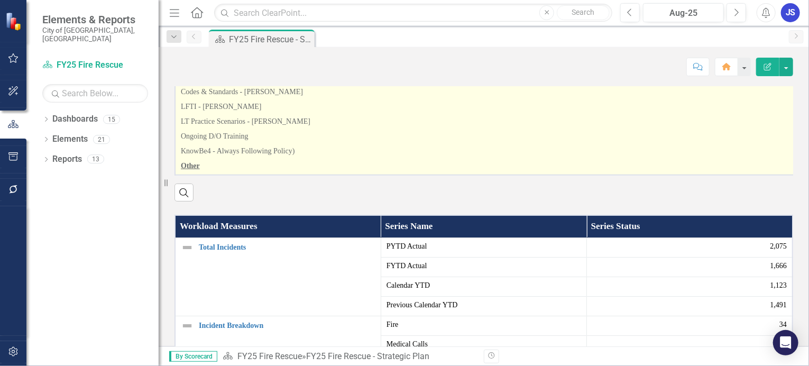
scroll to position [264, 0]
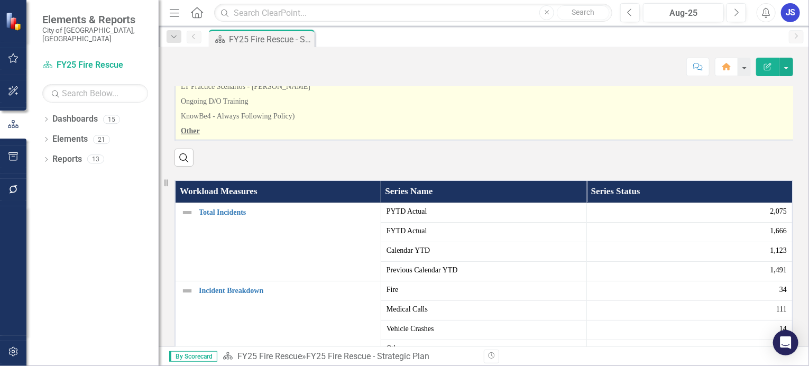
click at [201, 136] on p "Other" at bounding box center [496, 130] width 631 height 13
click at [403, 94] on p "LT Practice Scenarios - [PERSON_NAME]" at bounding box center [496, 86] width 631 height 15
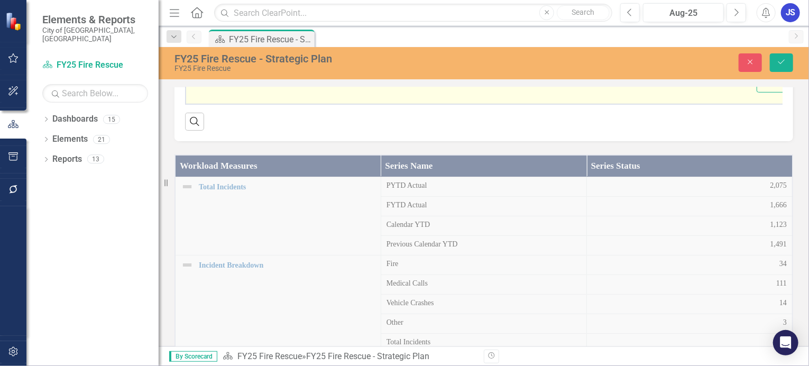
scroll to position [561, 0]
click at [222, 52] on p "Other" at bounding box center [510, 53] width 630 height 13
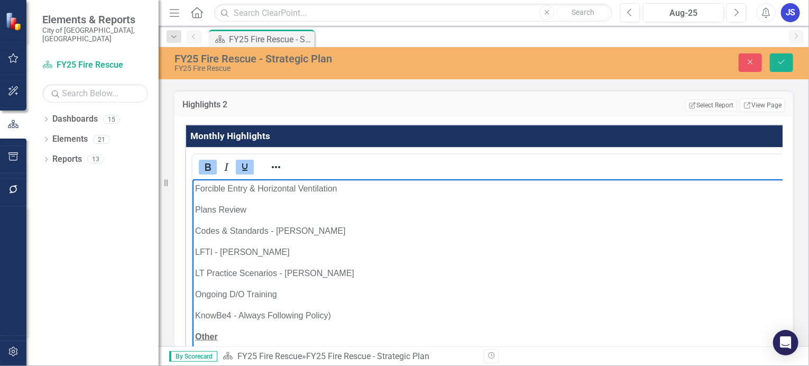
scroll to position [33, 0]
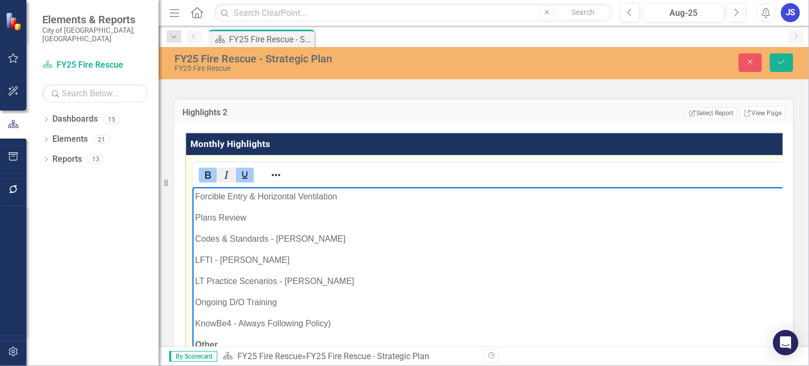
drag, startPoint x: 207, startPoint y: 227, endPoint x: 226, endPoint y: 227, distance: 19.6
click at [209, 181] on icon "Bold" at bounding box center [207, 175] width 13 height 13
click at [239, 181] on icon "Underline" at bounding box center [244, 175] width 13 height 13
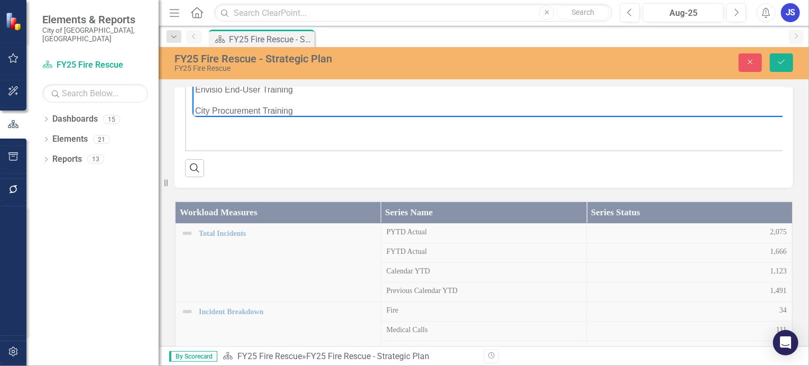
scroll to position [634, 0]
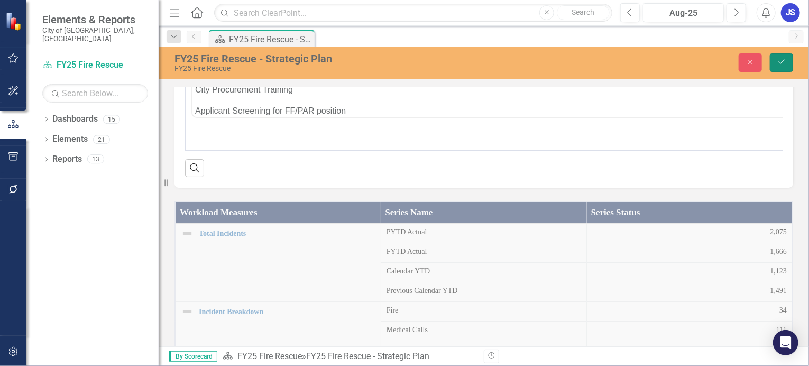
click at [779, 58] on icon "Save" at bounding box center [782, 61] width 10 height 7
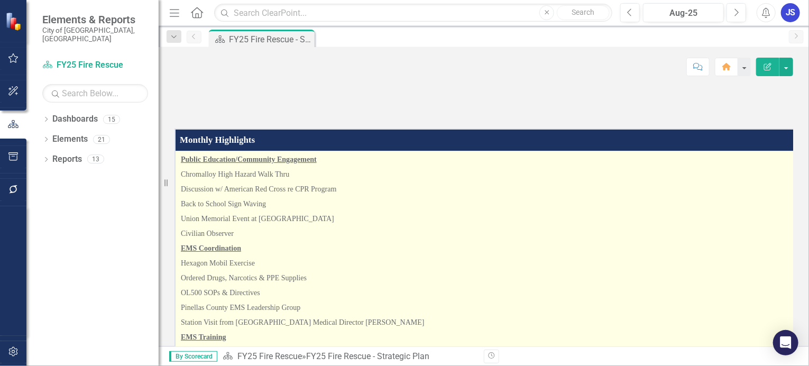
scroll to position [0, 0]
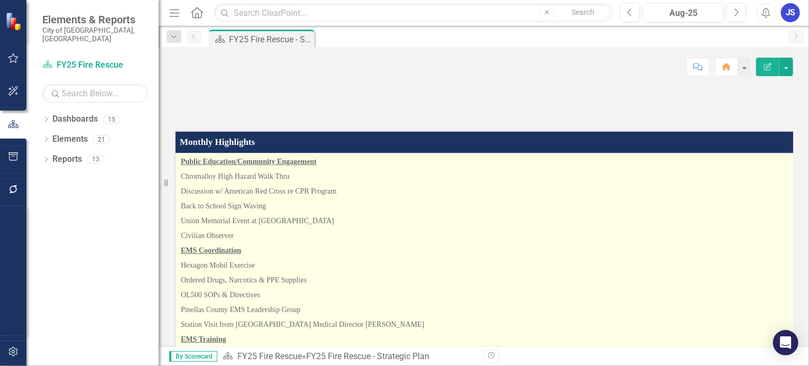
click at [419, 214] on p "Back to School Sign Waving" at bounding box center [490, 206] width 618 height 15
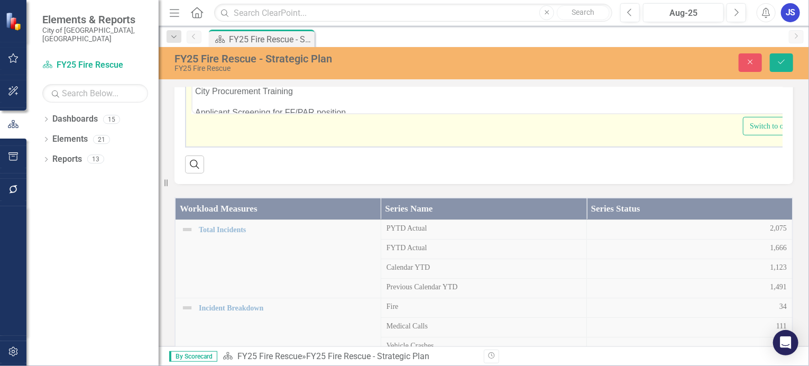
scroll to position [645, 0]
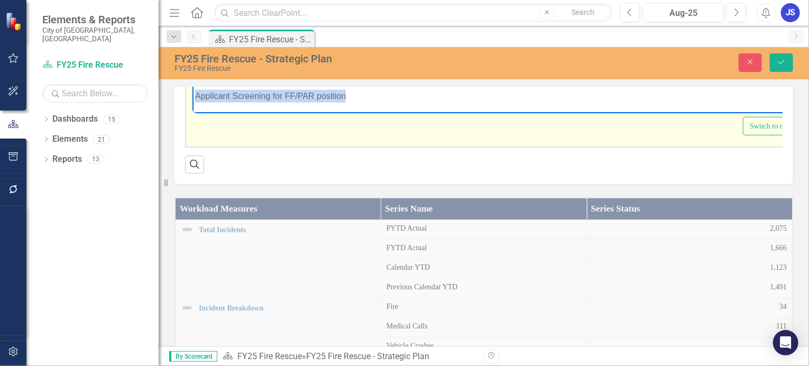
drag, startPoint x: 348, startPoint y: 94, endPoint x: 193, endPoint y: 87, distance: 155.1
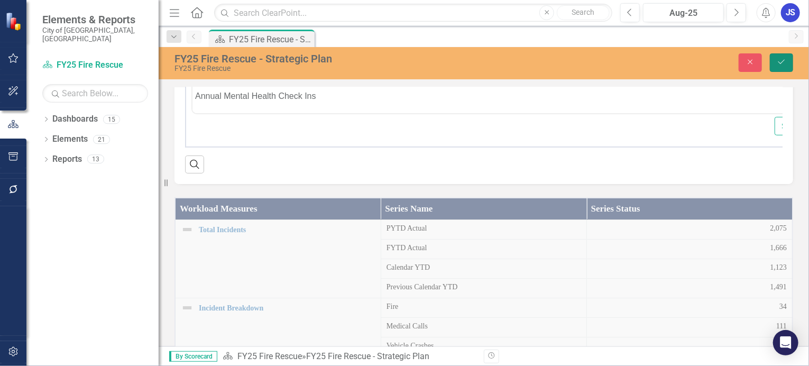
click at [783, 61] on icon "Save" at bounding box center [782, 61] width 10 height 7
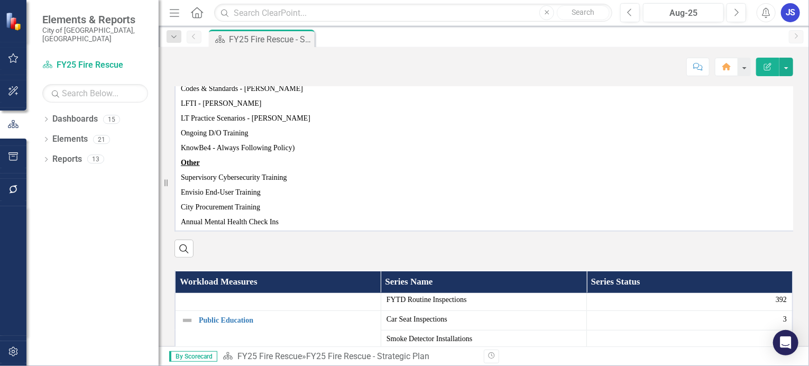
scroll to position [0, 0]
